Goal: Transaction & Acquisition: Purchase product/service

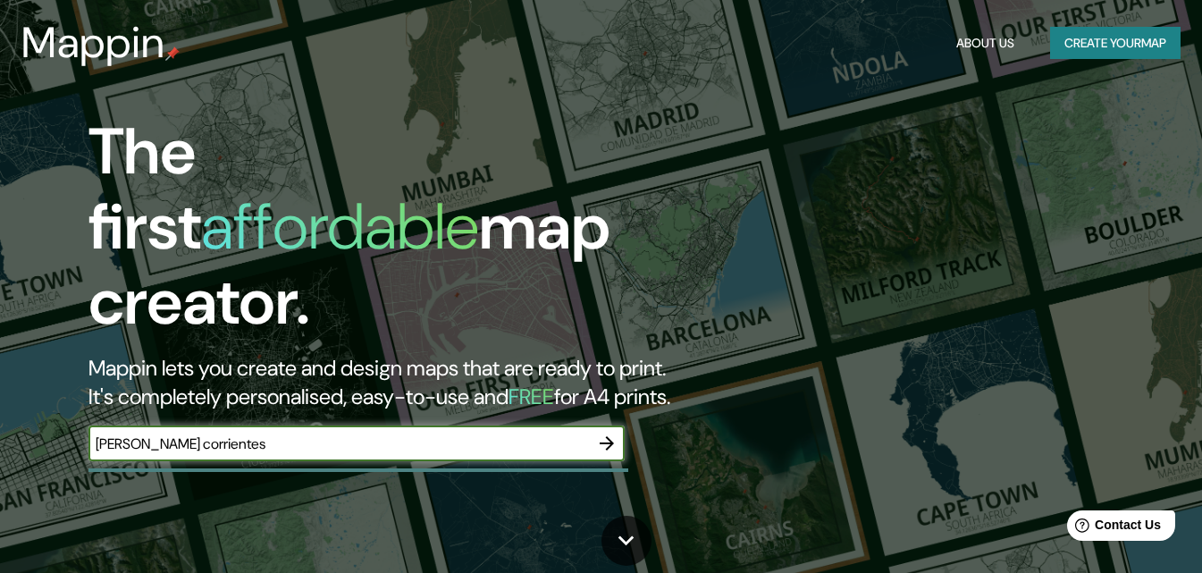
type input "[PERSON_NAME] corrientes"
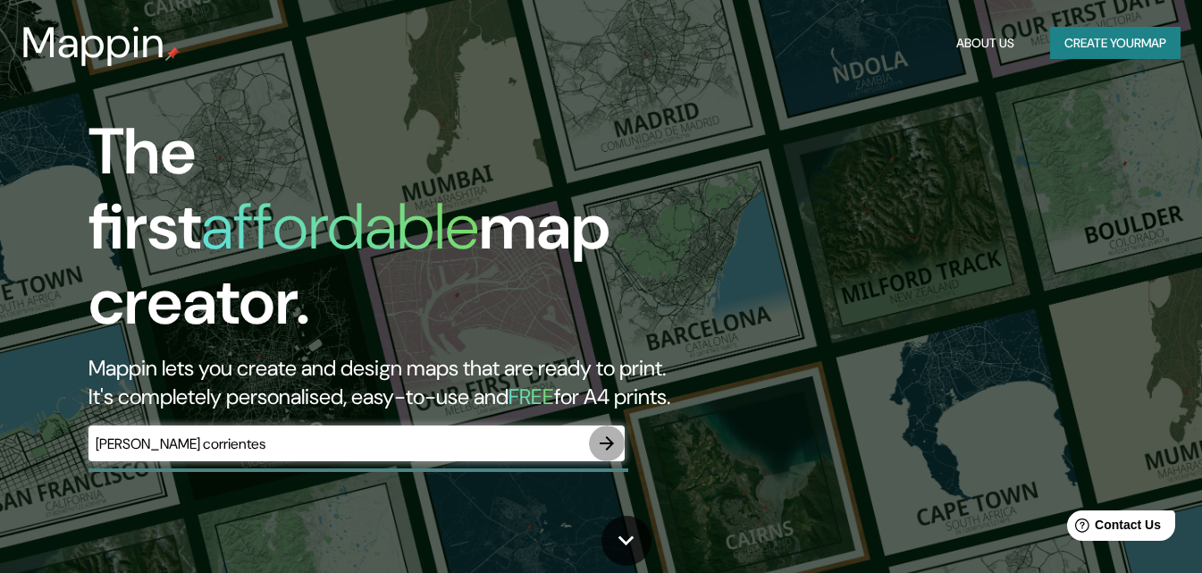
click at [609, 432] on icon "button" at bounding box center [606, 442] width 21 height 21
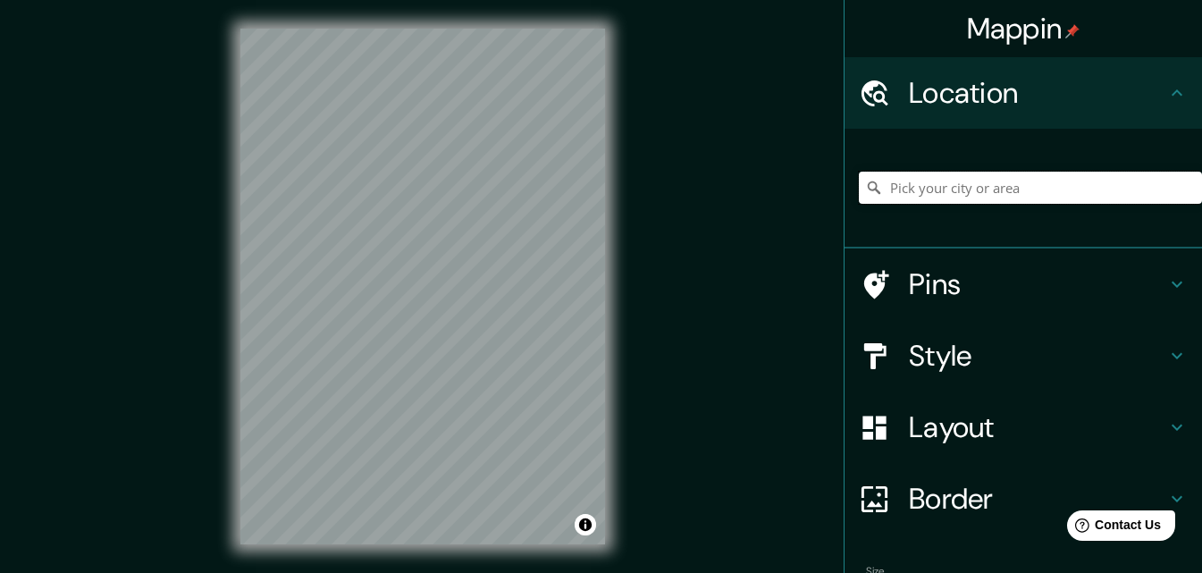
click at [885, 182] on input "Pick your city or area" at bounding box center [1030, 188] width 343 height 32
click at [463, 317] on div at bounding box center [466, 322] width 14 height 14
click at [917, 278] on h4 "Pins" at bounding box center [1037, 284] width 257 height 36
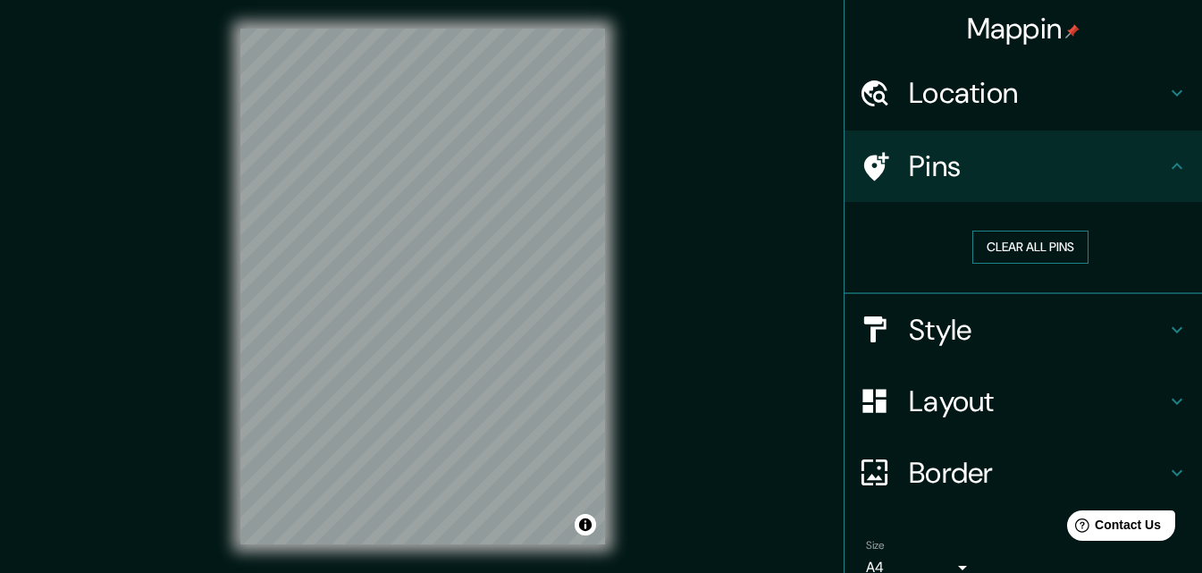
click at [987, 247] on button "Clear all pins" at bounding box center [1030, 247] width 116 height 33
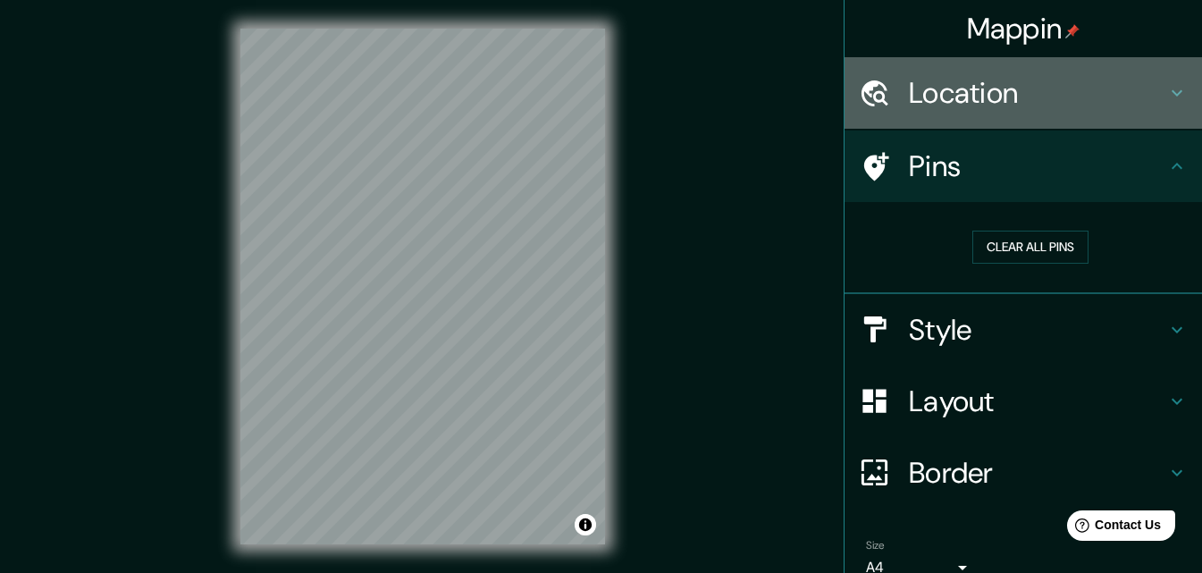
click at [1005, 90] on h4 "Location" at bounding box center [1037, 93] width 257 height 36
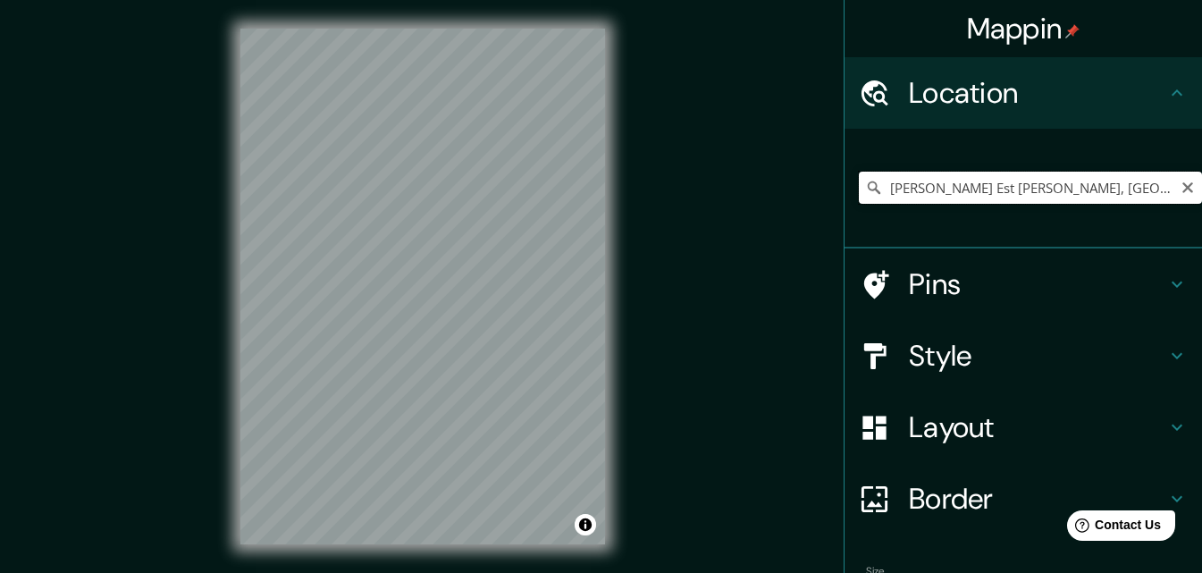
click at [973, 185] on input "[PERSON_NAME] Est [PERSON_NAME], [GEOGRAPHIC_DATA], [GEOGRAPHIC_DATA]" at bounding box center [1030, 188] width 343 height 32
click at [1064, 176] on input "[PERSON_NAME] Est [PERSON_NAME], [GEOGRAPHIC_DATA], [GEOGRAPHIC_DATA]" at bounding box center [1030, 188] width 343 height 32
click at [1022, 195] on input "[PERSON_NAME] Est [PERSON_NAME], [GEOGRAPHIC_DATA], [GEOGRAPHIC_DATA]" at bounding box center [1030, 188] width 343 height 32
click at [1157, 189] on input "[PERSON_NAME] Est [PERSON_NAME], [GEOGRAPHIC_DATA], [GEOGRAPHIC_DATA]" at bounding box center [1030, 188] width 343 height 32
click at [1030, 186] on input "[PERSON_NAME] Est [PERSON_NAME], [GEOGRAPHIC_DATA], [GEOGRAPHIC_DATA]" at bounding box center [1030, 188] width 343 height 32
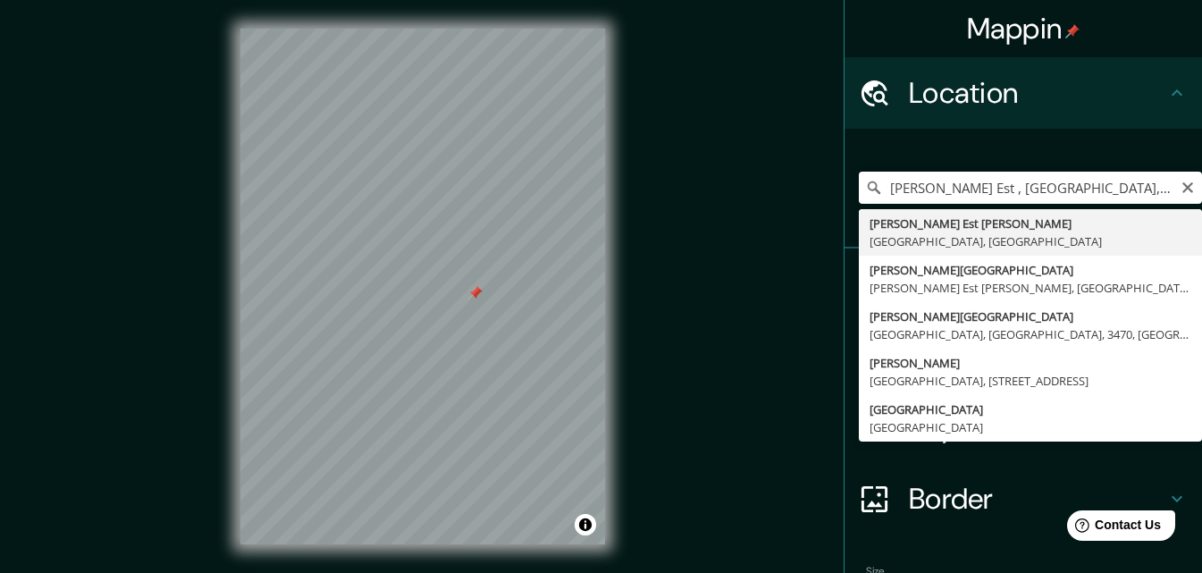
type input "[PERSON_NAME] Est [PERSON_NAME], [GEOGRAPHIC_DATA], [GEOGRAPHIC_DATA]"
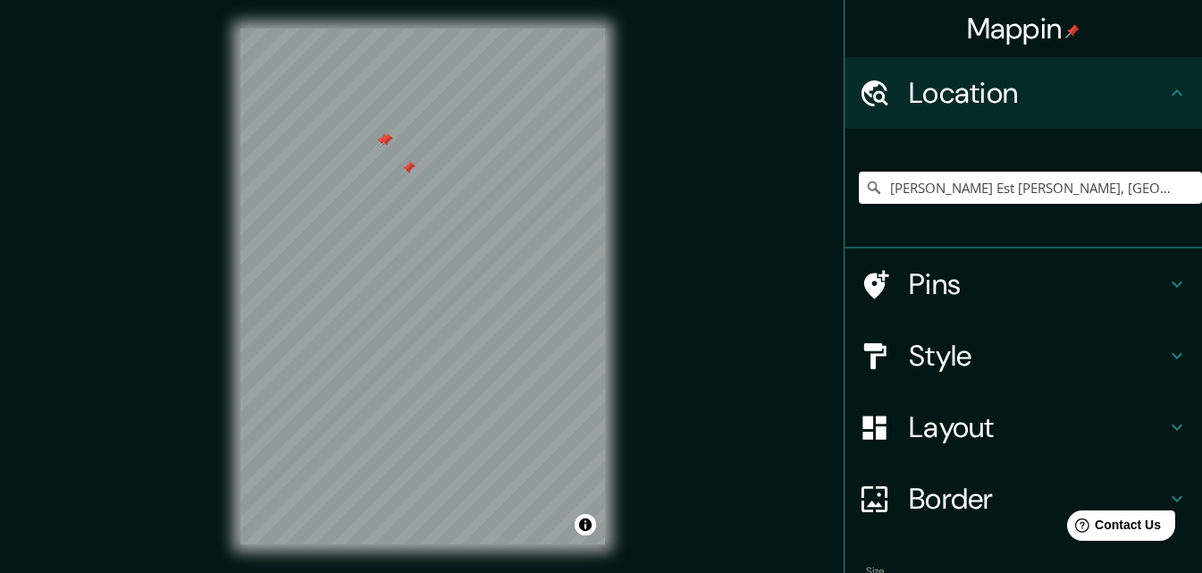
click at [407, 165] on div at bounding box center [408, 168] width 14 height 14
click at [386, 147] on div at bounding box center [386, 140] width 14 height 14
click at [386, 147] on div at bounding box center [382, 140] width 14 height 14
click at [21, 138] on div "Mappin Location [PERSON_NAME][GEOGRAPHIC_DATA][PERSON_NAME], [GEOGRAPHIC_DATA],…" at bounding box center [601, 300] width 1202 height 601
click at [788, 0] on html "Mappin Location [PERSON_NAME][GEOGRAPHIC_DATA][PERSON_NAME], [GEOGRAPHIC_DATA],…" at bounding box center [601, 286] width 1202 height 573
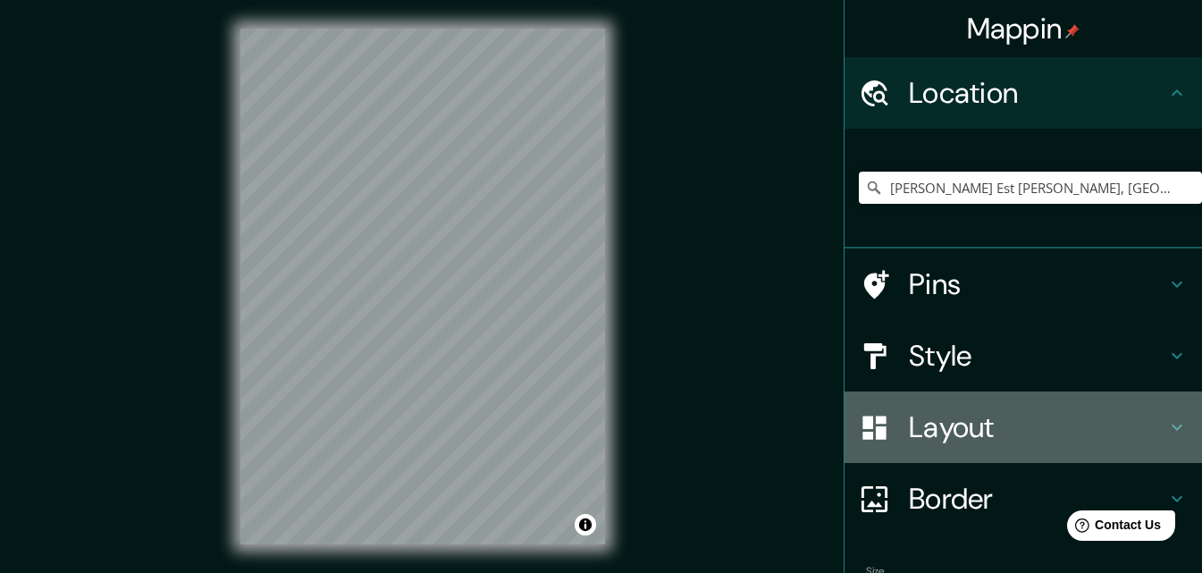
click at [1149, 427] on h4 "Layout" at bounding box center [1037, 427] width 257 height 36
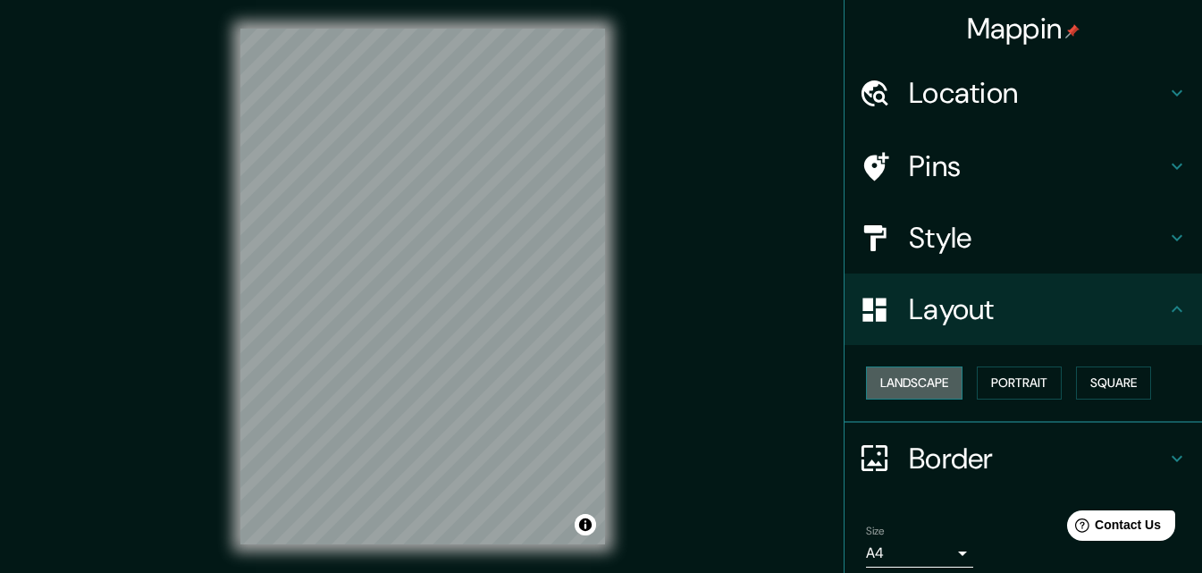
click at [942, 386] on button "Landscape" at bounding box center [914, 382] width 97 height 33
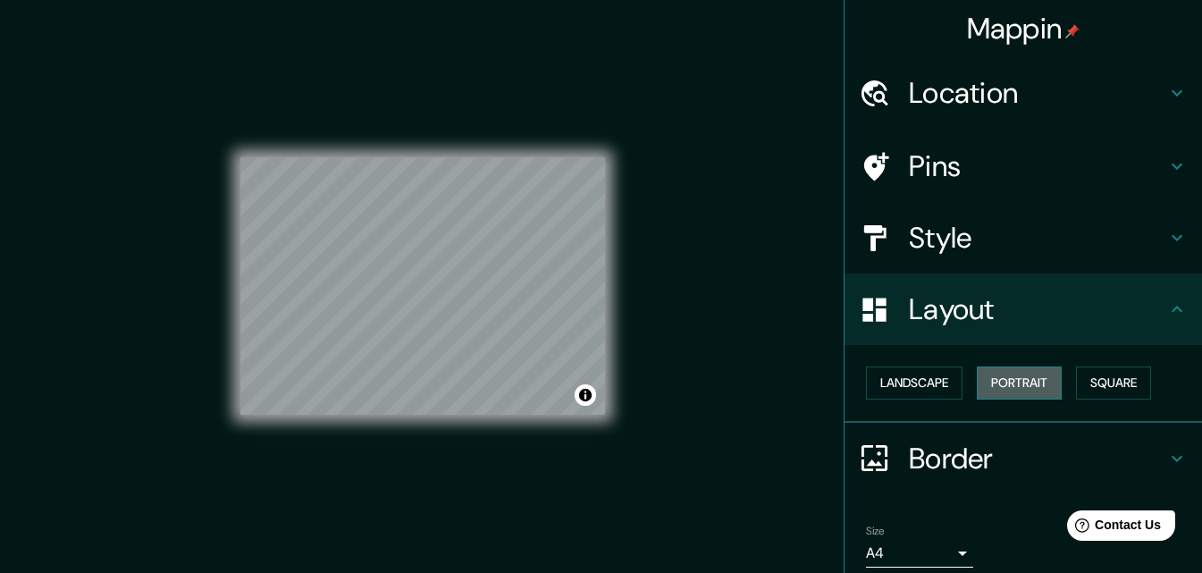
click at [986, 380] on button "Portrait" at bounding box center [1019, 382] width 85 height 33
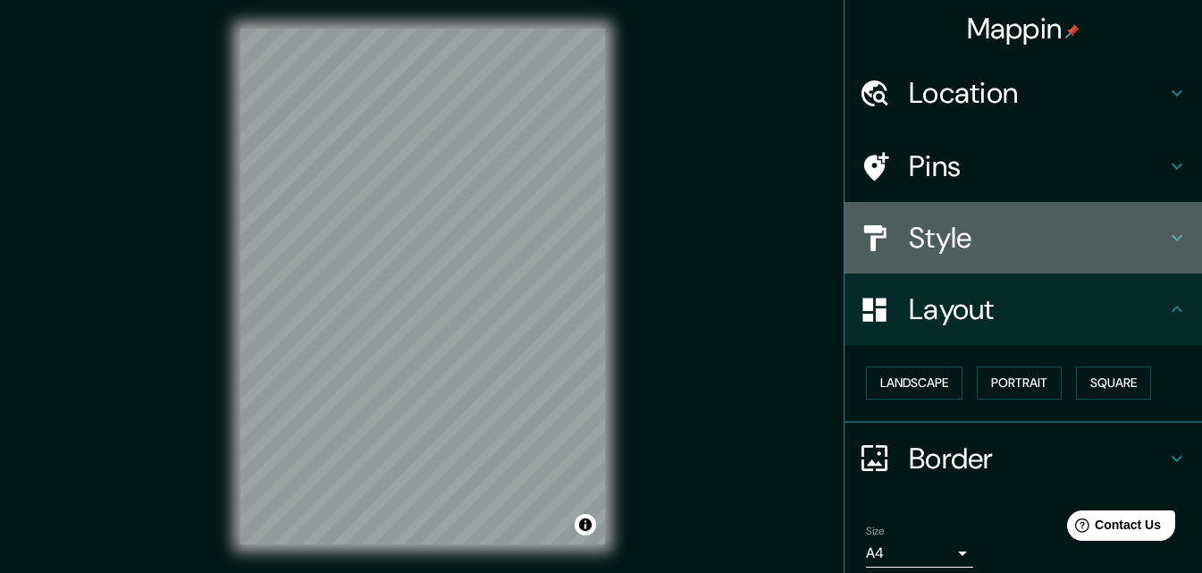
click at [1147, 229] on h4 "Style" at bounding box center [1037, 238] width 257 height 36
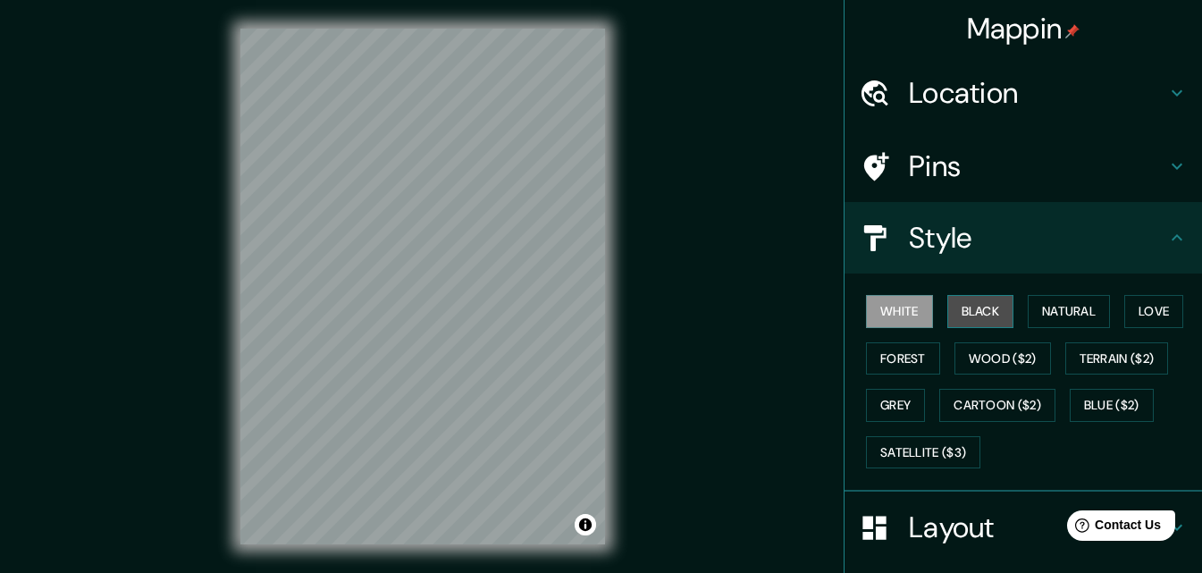
click at [981, 319] on button "Black" at bounding box center [980, 311] width 67 height 33
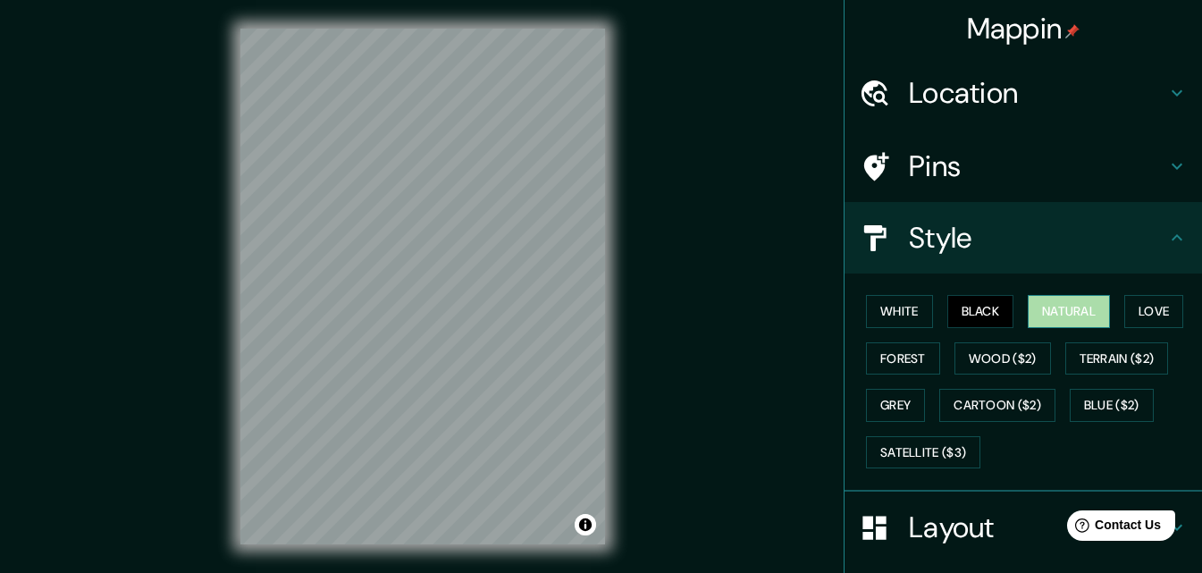
click at [1028, 306] on button "Natural" at bounding box center [1069, 311] width 82 height 33
click at [1133, 303] on button "Love" at bounding box center [1153, 311] width 59 height 33
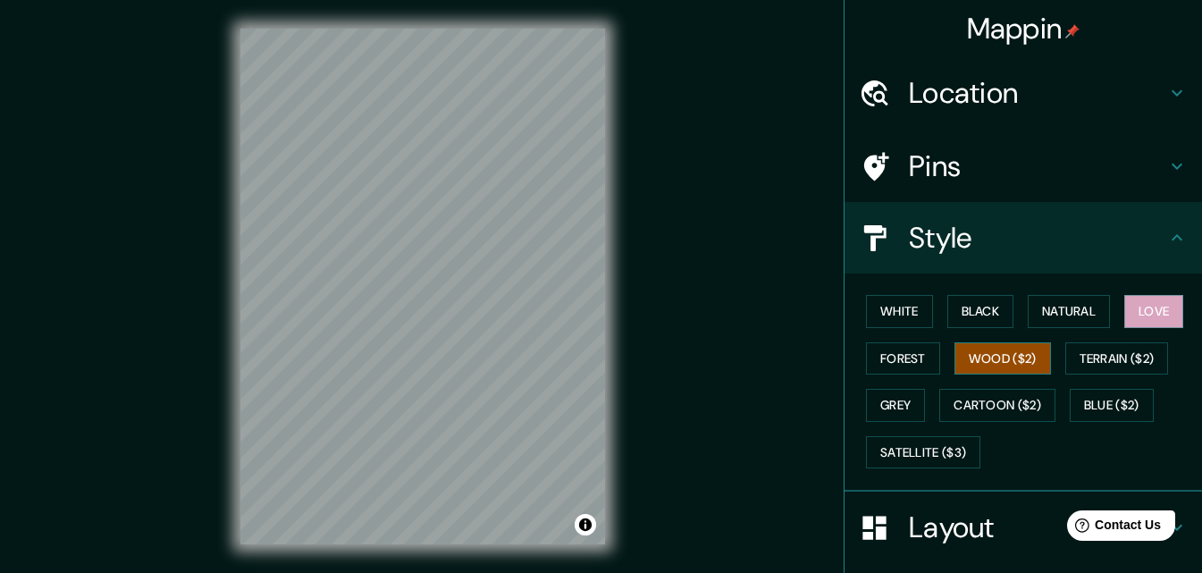
click at [1010, 360] on button "Wood ($2)" at bounding box center [1002, 358] width 97 height 33
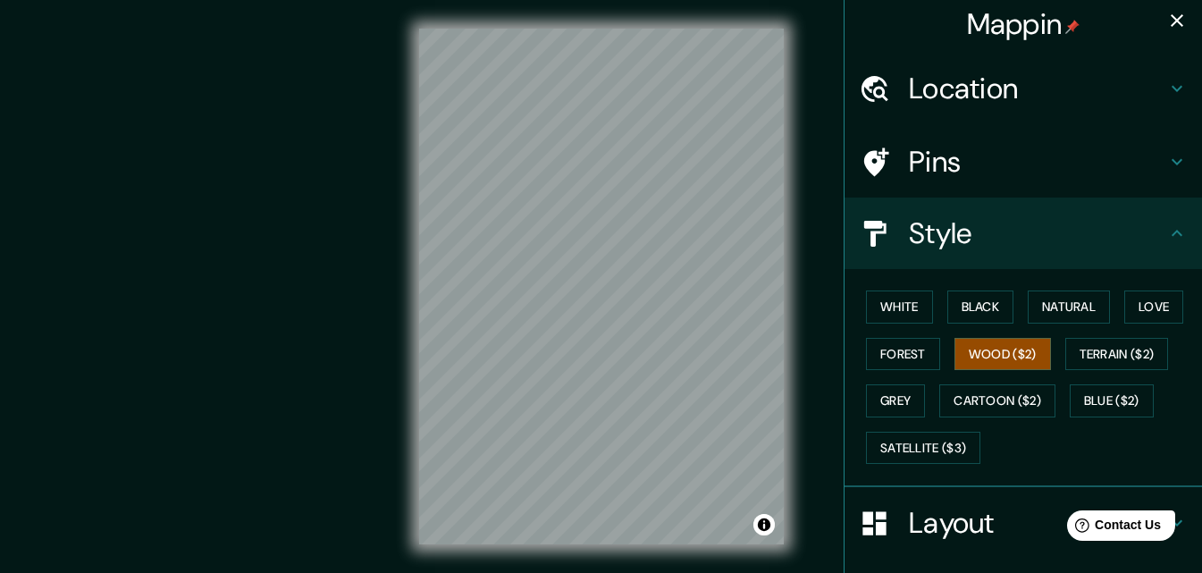
scroll to position [3, 0]
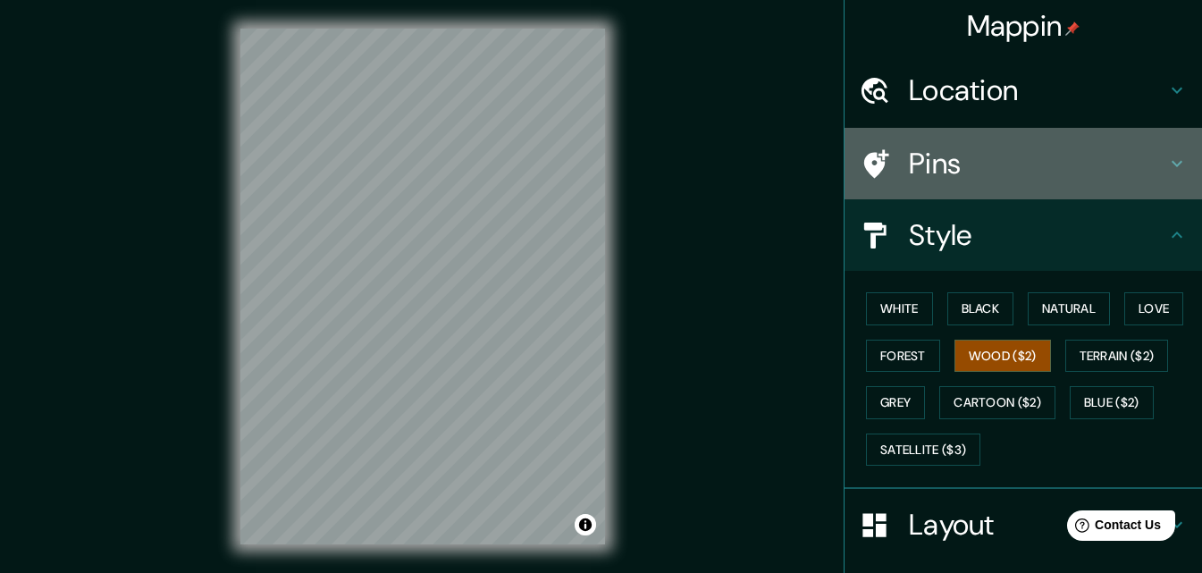
click at [877, 167] on div at bounding box center [884, 163] width 50 height 31
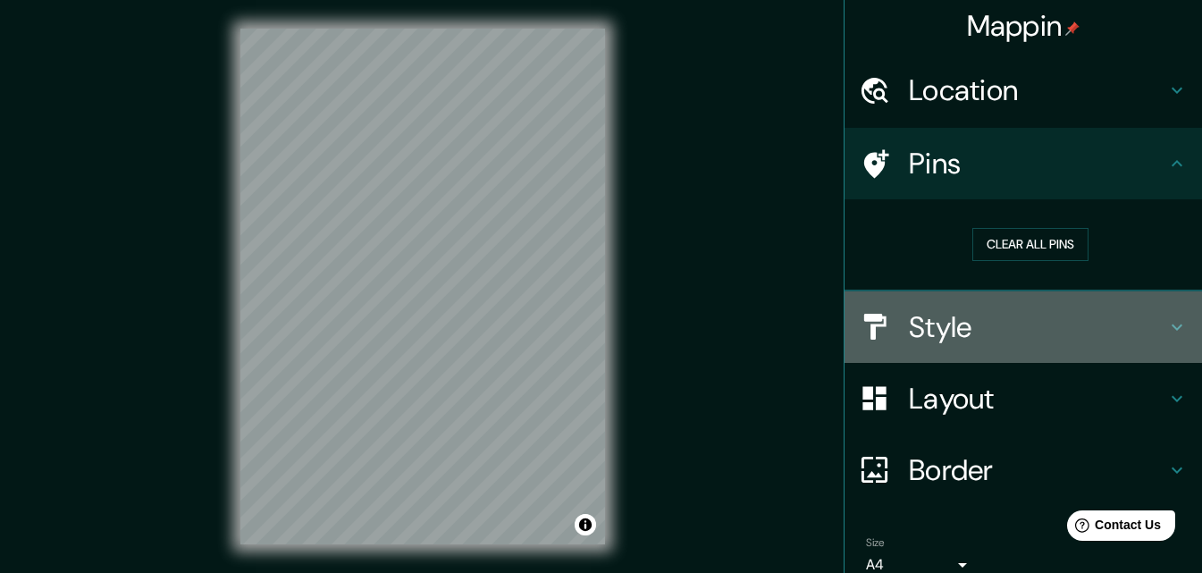
click at [961, 359] on div "Style" at bounding box center [1022, 326] width 357 height 71
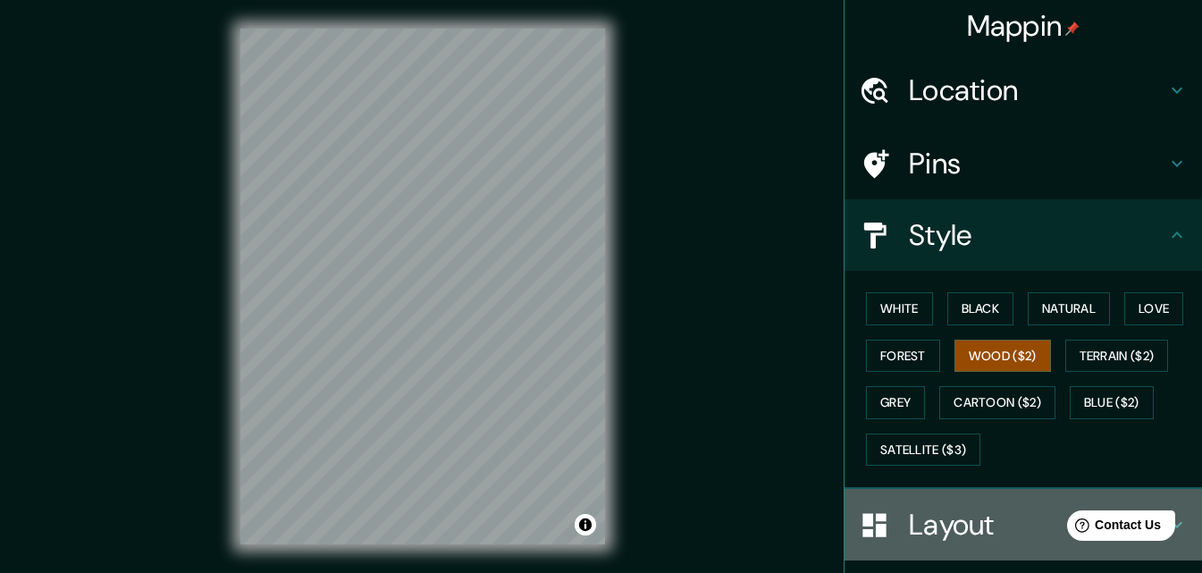
click at [930, 519] on h4 "Layout" at bounding box center [1037, 525] width 257 height 36
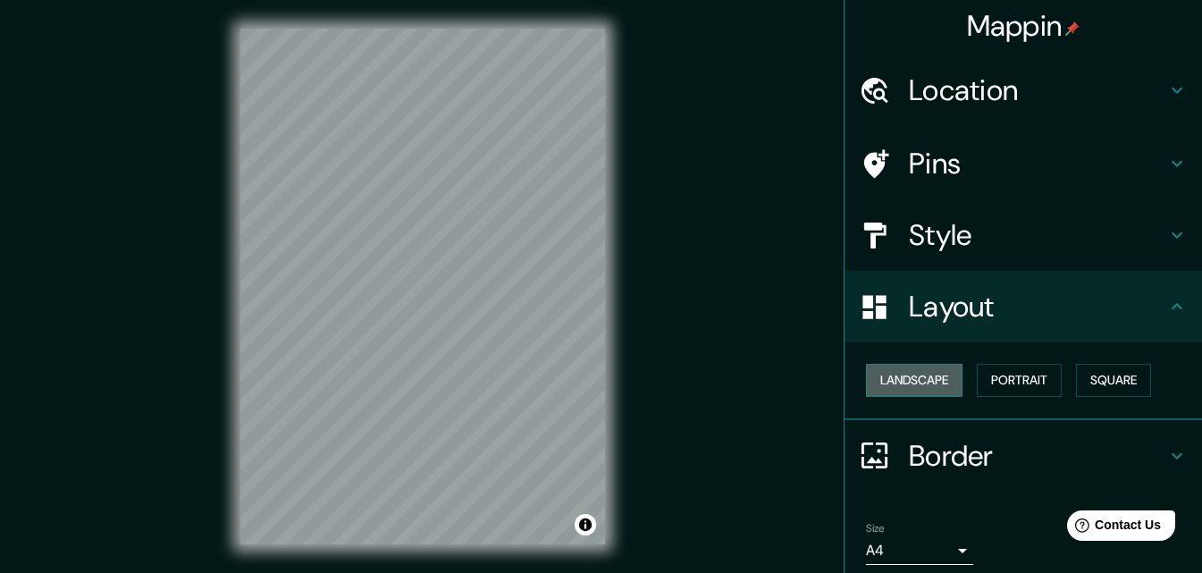
click at [888, 389] on button "Landscape" at bounding box center [914, 380] width 97 height 33
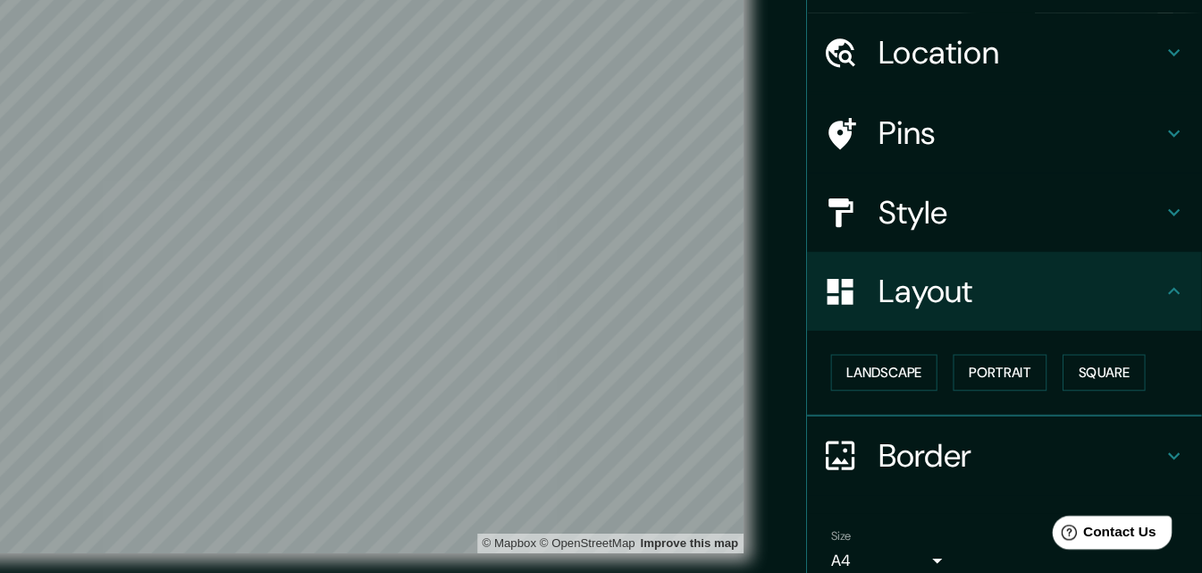
scroll to position [0, 0]
